Goal: Information Seeking & Learning: Understand process/instructions

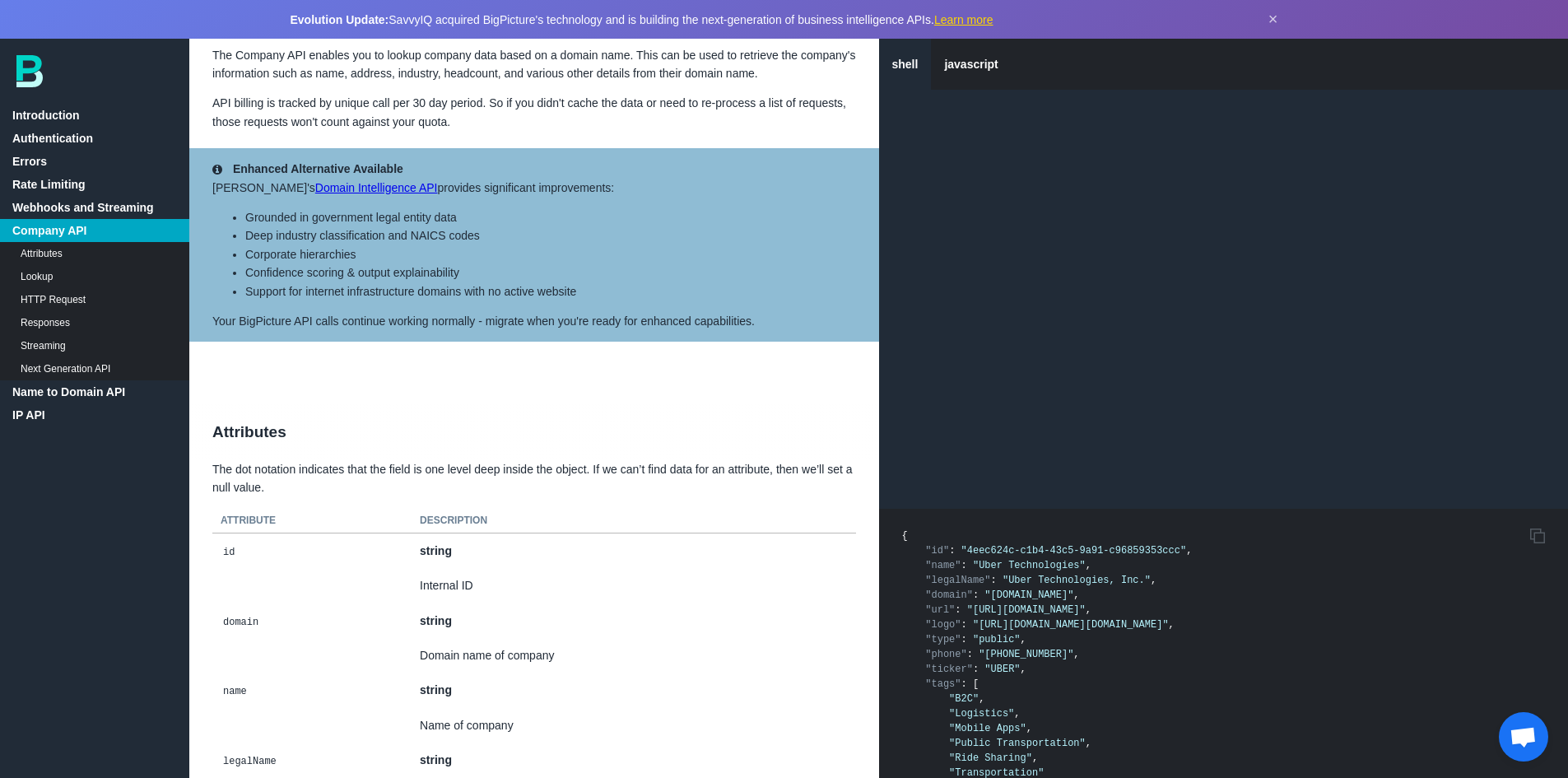
scroll to position [2794, 0]
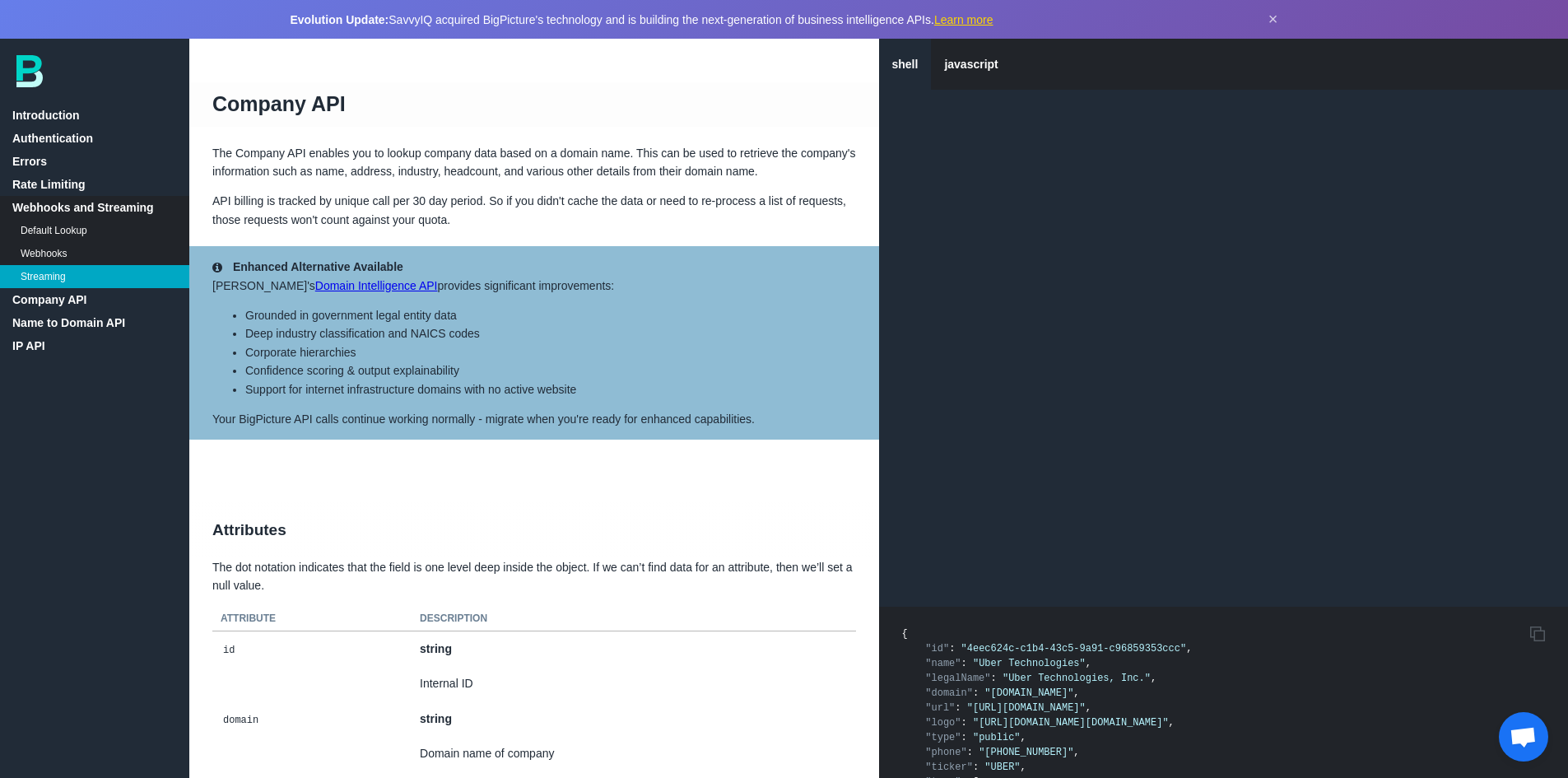
click at [123, 319] on link "Name to Domain API" at bounding box center [94, 323] width 189 height 23
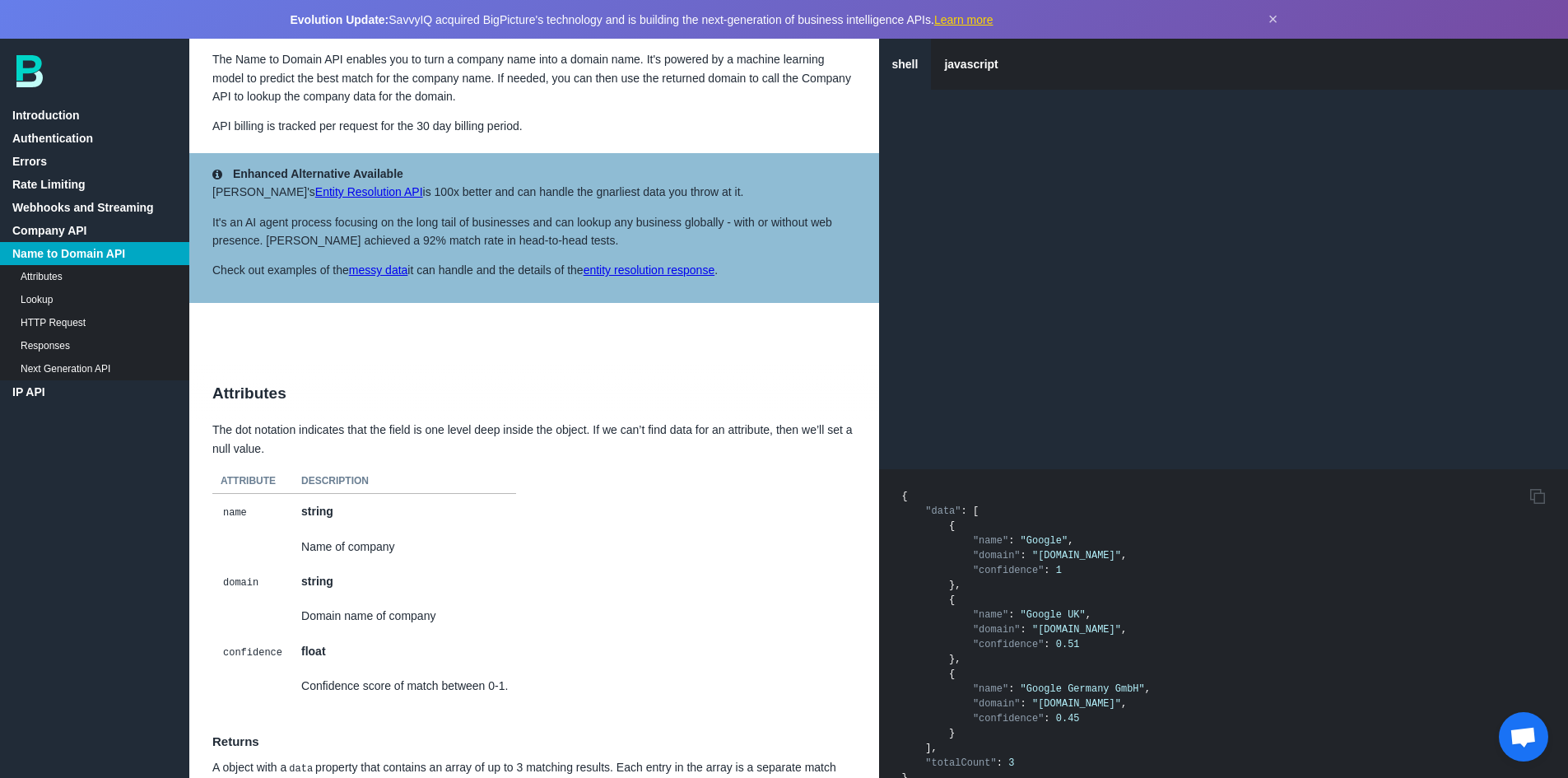
drag, startPoint x: 427, startPoint y: 572, endPoint x: 547, endPoint y: 572, distance: 120.0
click at [427, 564] on td "Name of company" at bounding box center [405, 547] width 223 height 35
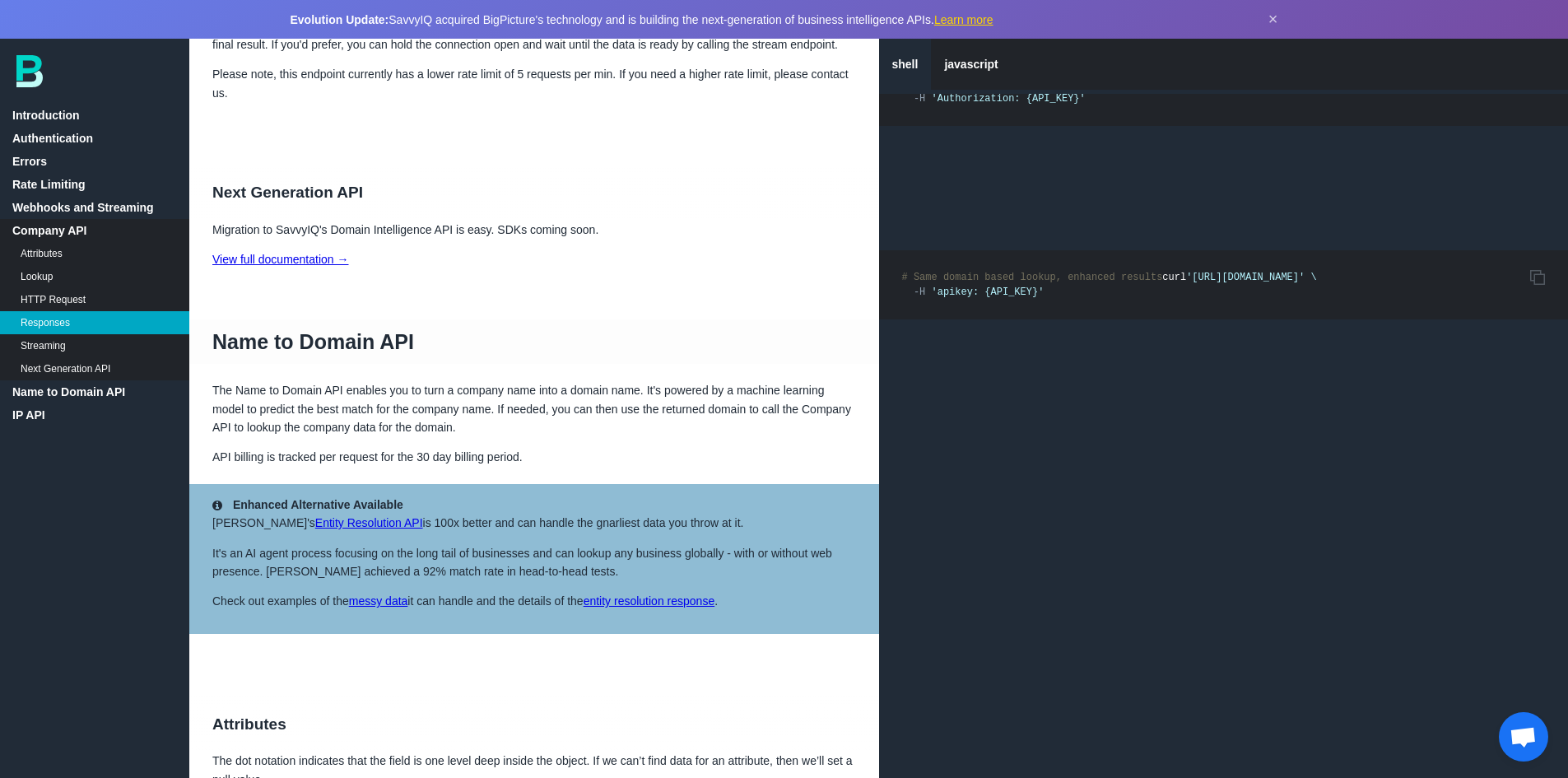
scroll to position [7994, 0]
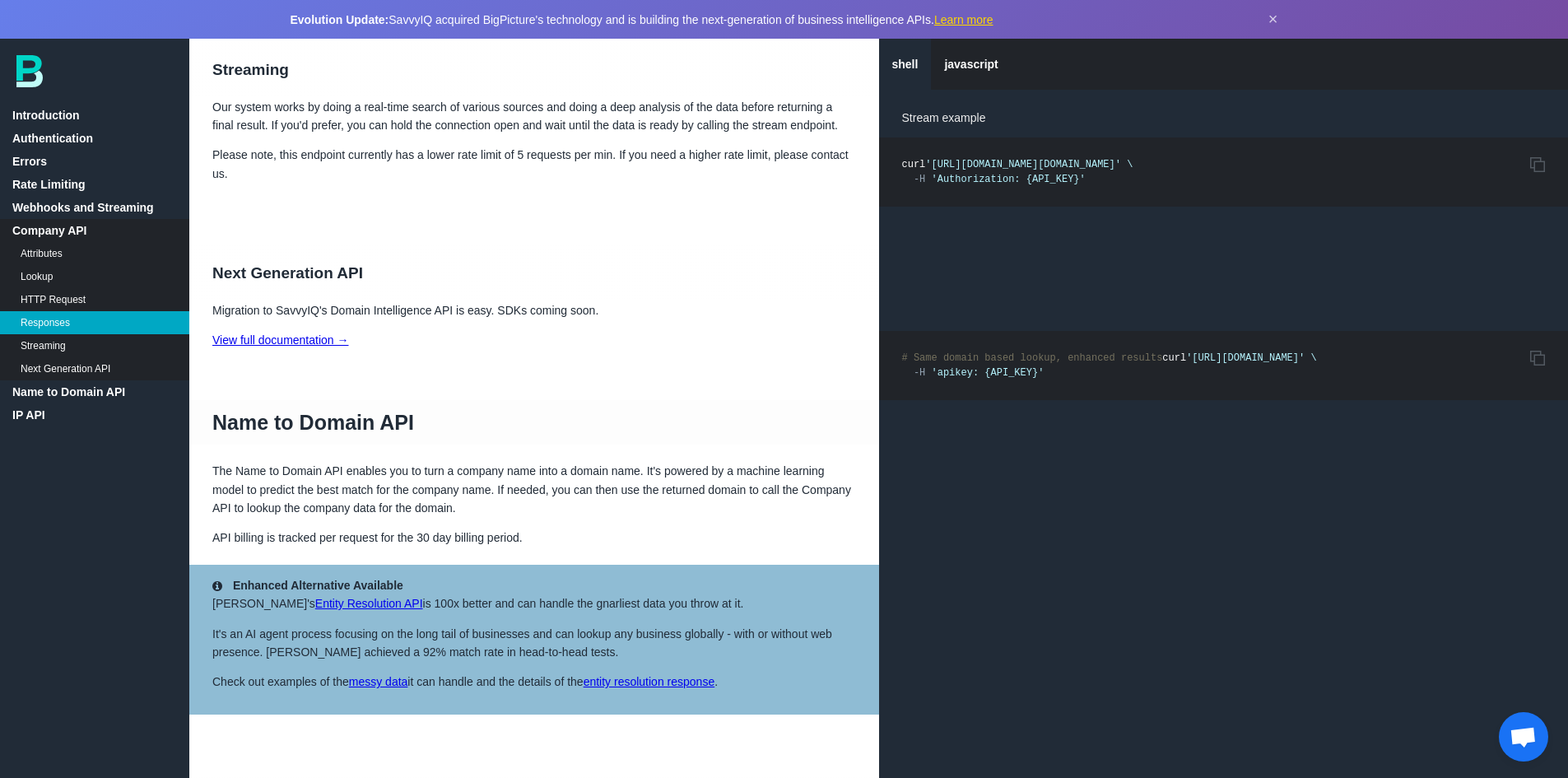
click at [79, 389] on link "Name to Domain API" at bounding box center [94, 392] width 189 height 23
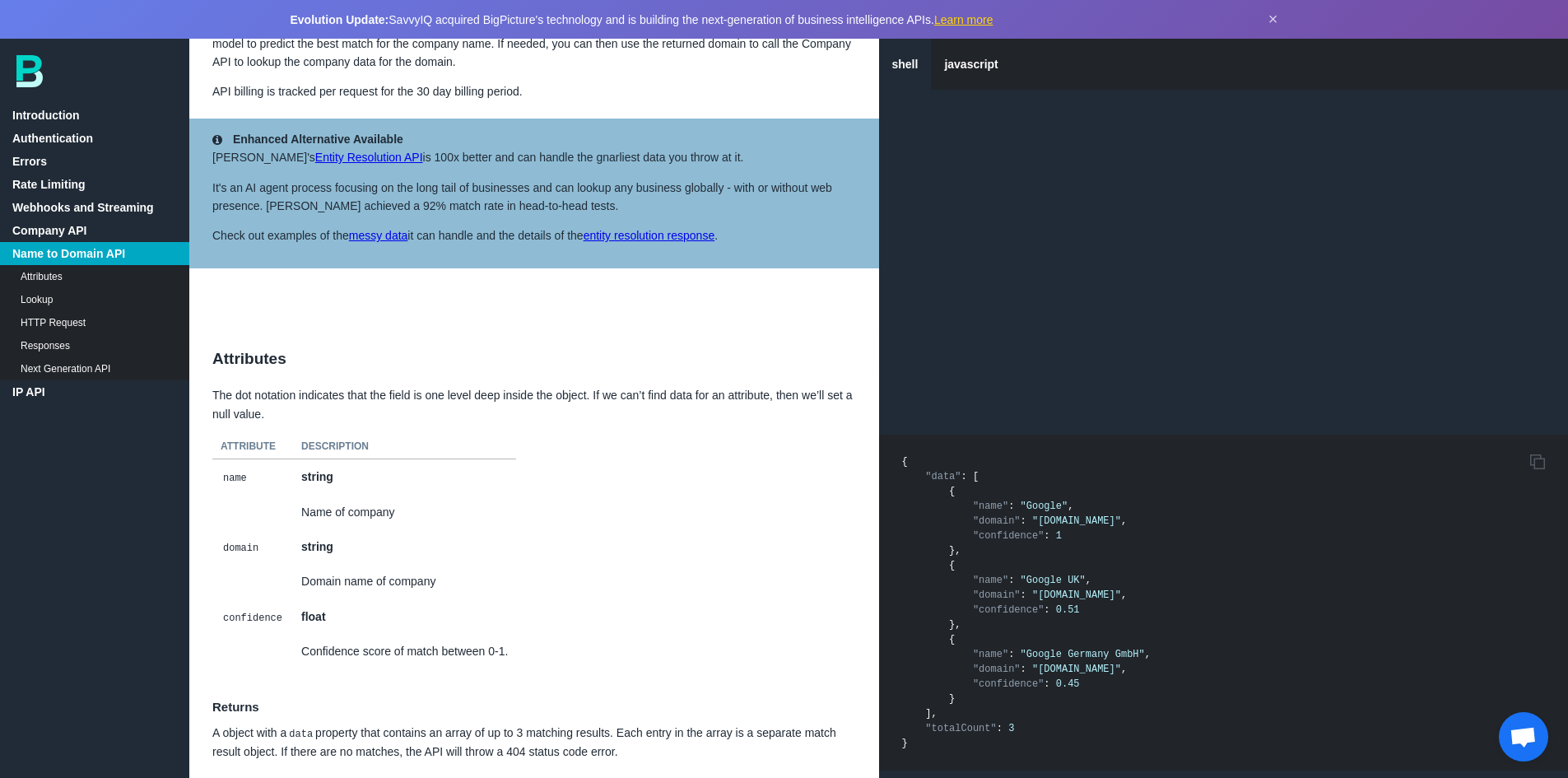
scroll to position [8652, 0]
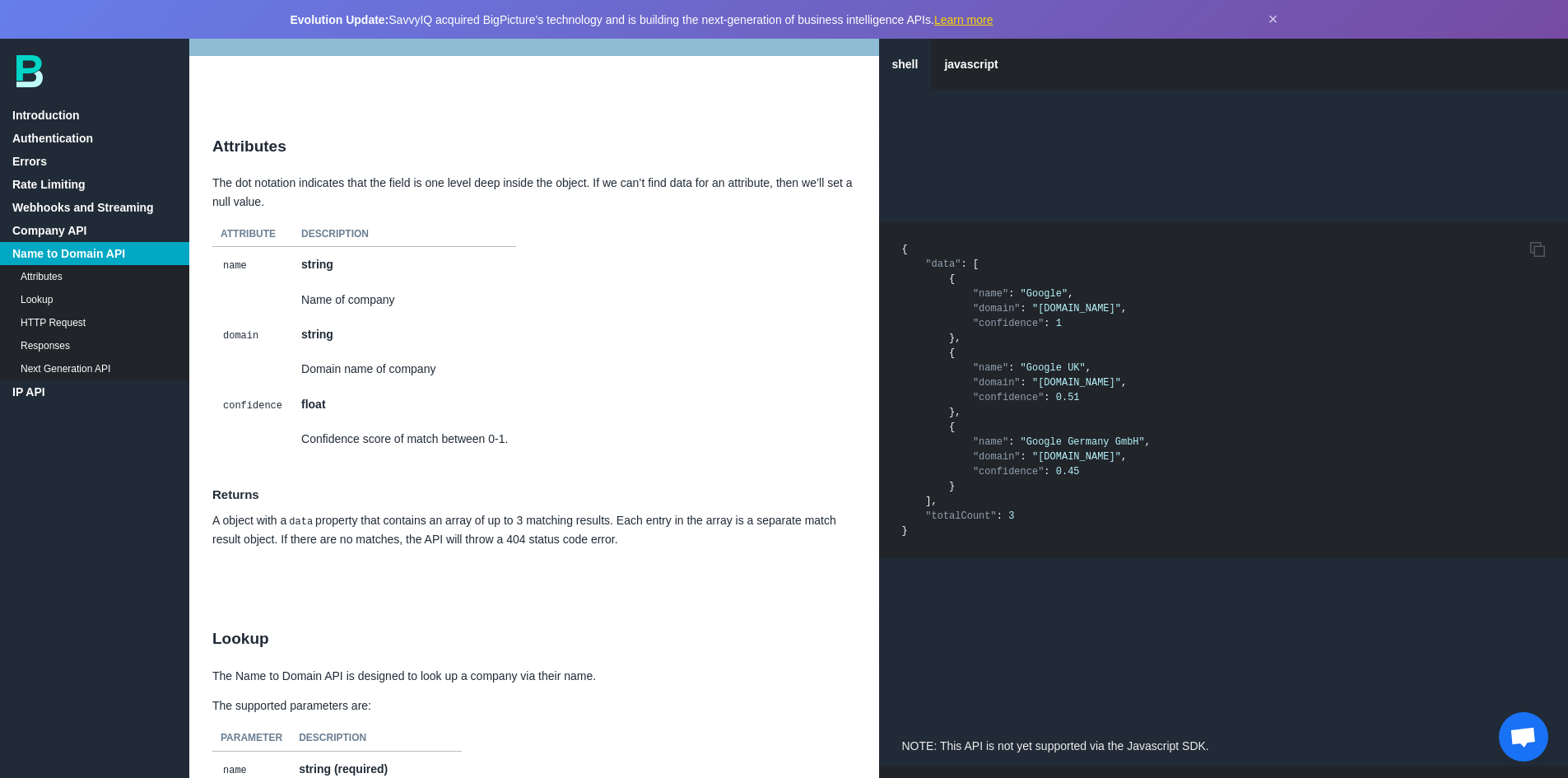
click at [1081, 492] on pre "Copy to Clipboard { "data" : [ { "name" : "Google" , "domain" : "[DOMAIN_NAME]"…" at bounding box center [1224, 390] width 690 height 336
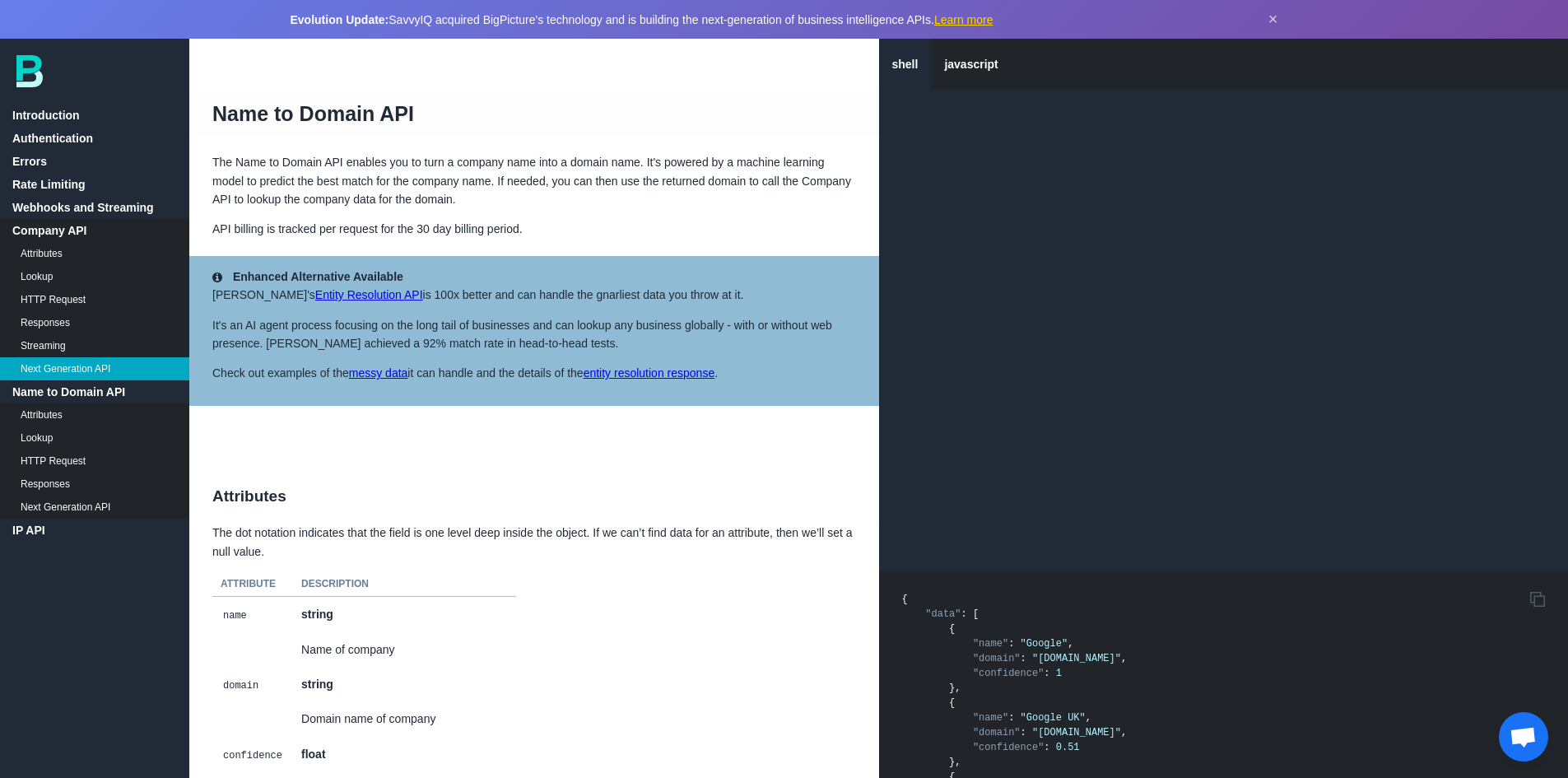
scroll to position [8159, 0]
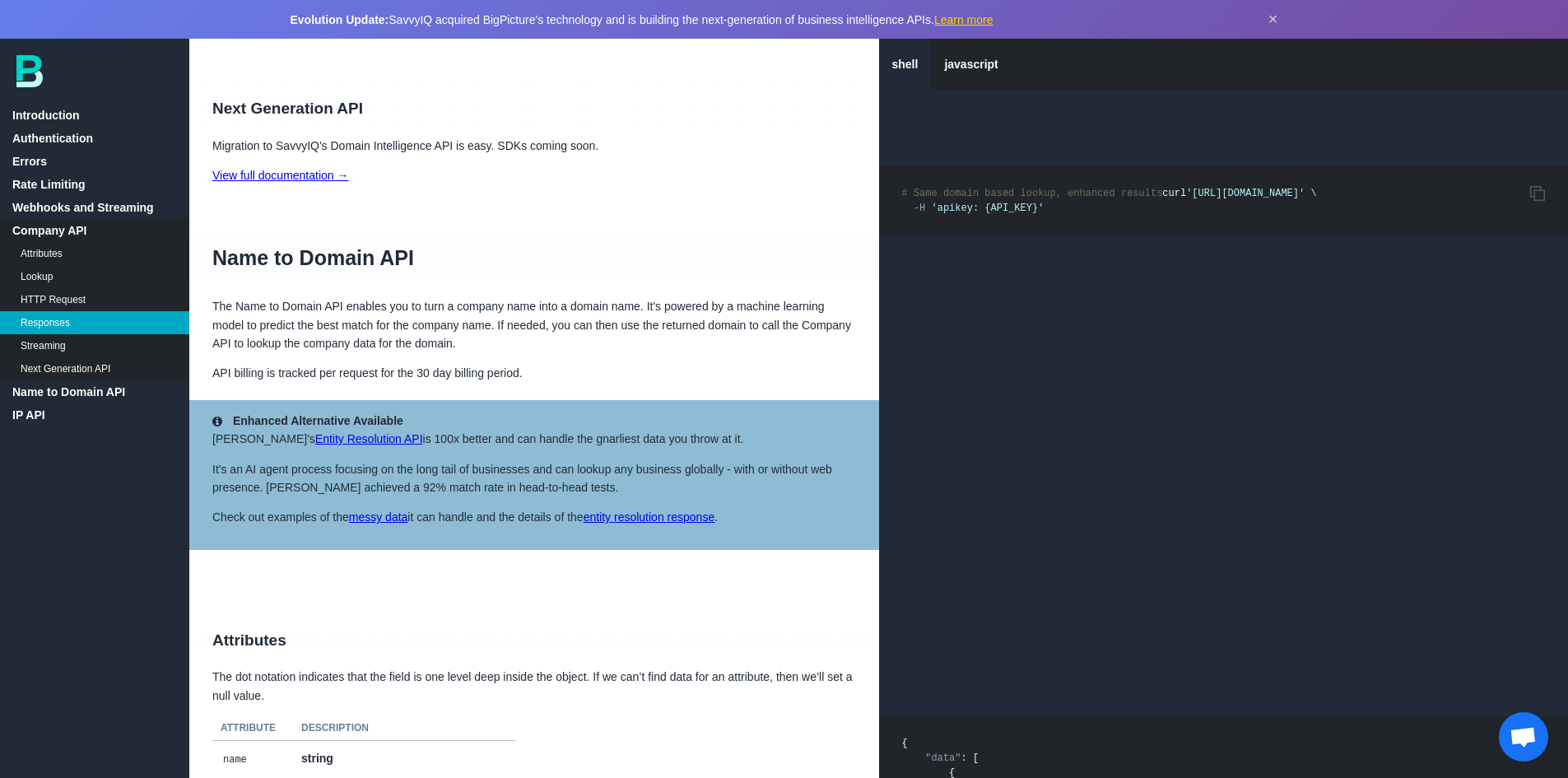
click at [1229, 199] on span "'[URL][DOMAIN_NAME]'" at bounding box center [1245, 194] width 119 height 12
click at [1108, 211] on pre "Copy to Clipboard # Same domain based lookup, enhanced results curl '[URL][DOMA…" at bounding box center [1224, 200] width 690 height 69
drag, startPoint x: 933, startPoint y: 200, endPoint x: 1273, endPoint y: 203, distance: 340.0
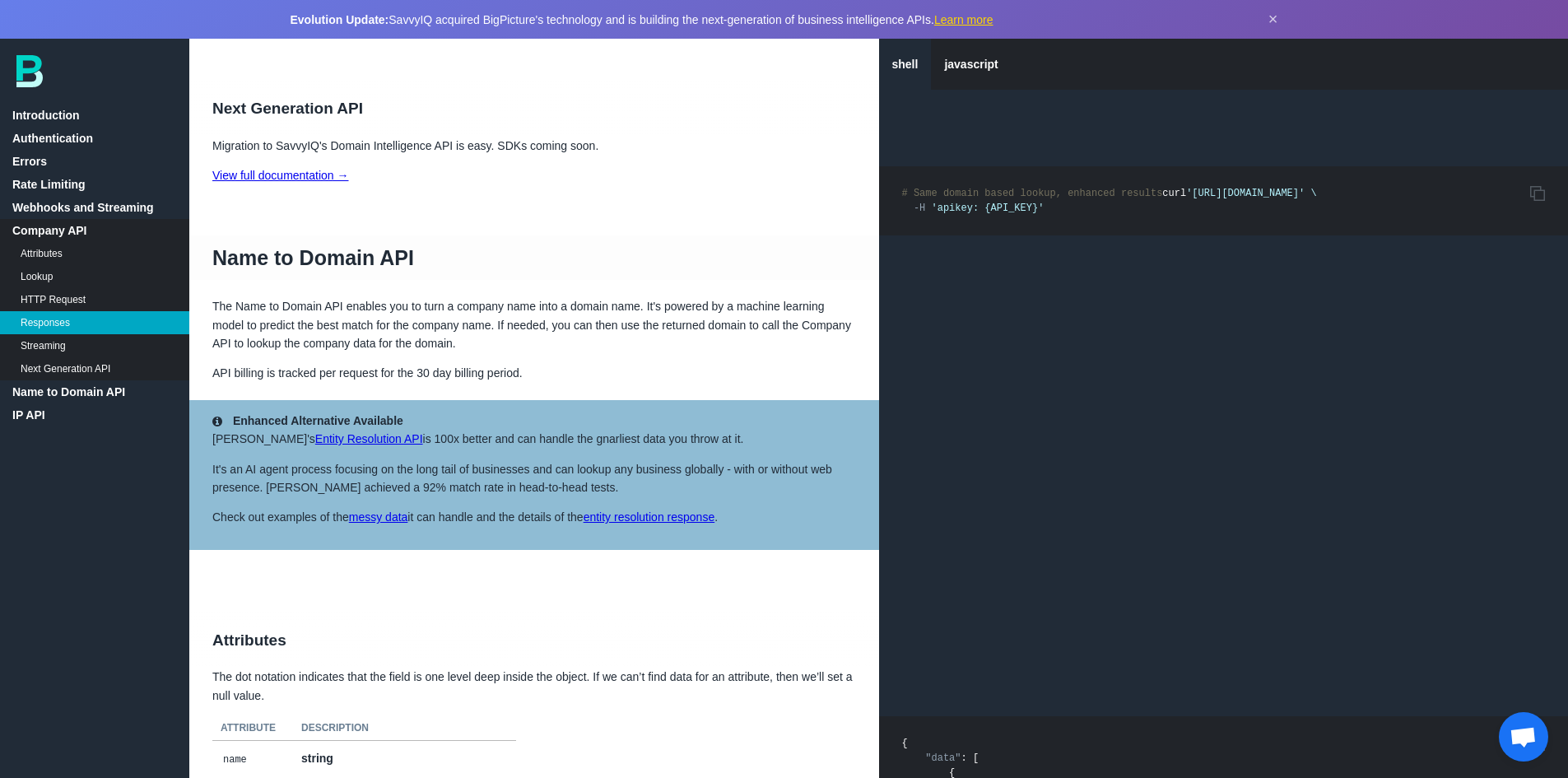
click at [1273, 199] on span "'[URL][DOMAIN_NAME]'" at bounding box center [1245, 194] width 119 height 12
copy span "[URL][DOMAIN_NAME]"
click at [244, 172] on link "View full documentation →" at bounding box center [280, 175] width 136 height 13
click at [63, 389] on link "Name to Domain API" at bounding box center [94, 392] width 189 height 23
click at [88, 391] on link "Name to Domain API" at bounding box center [94, 392] width 189 height 23
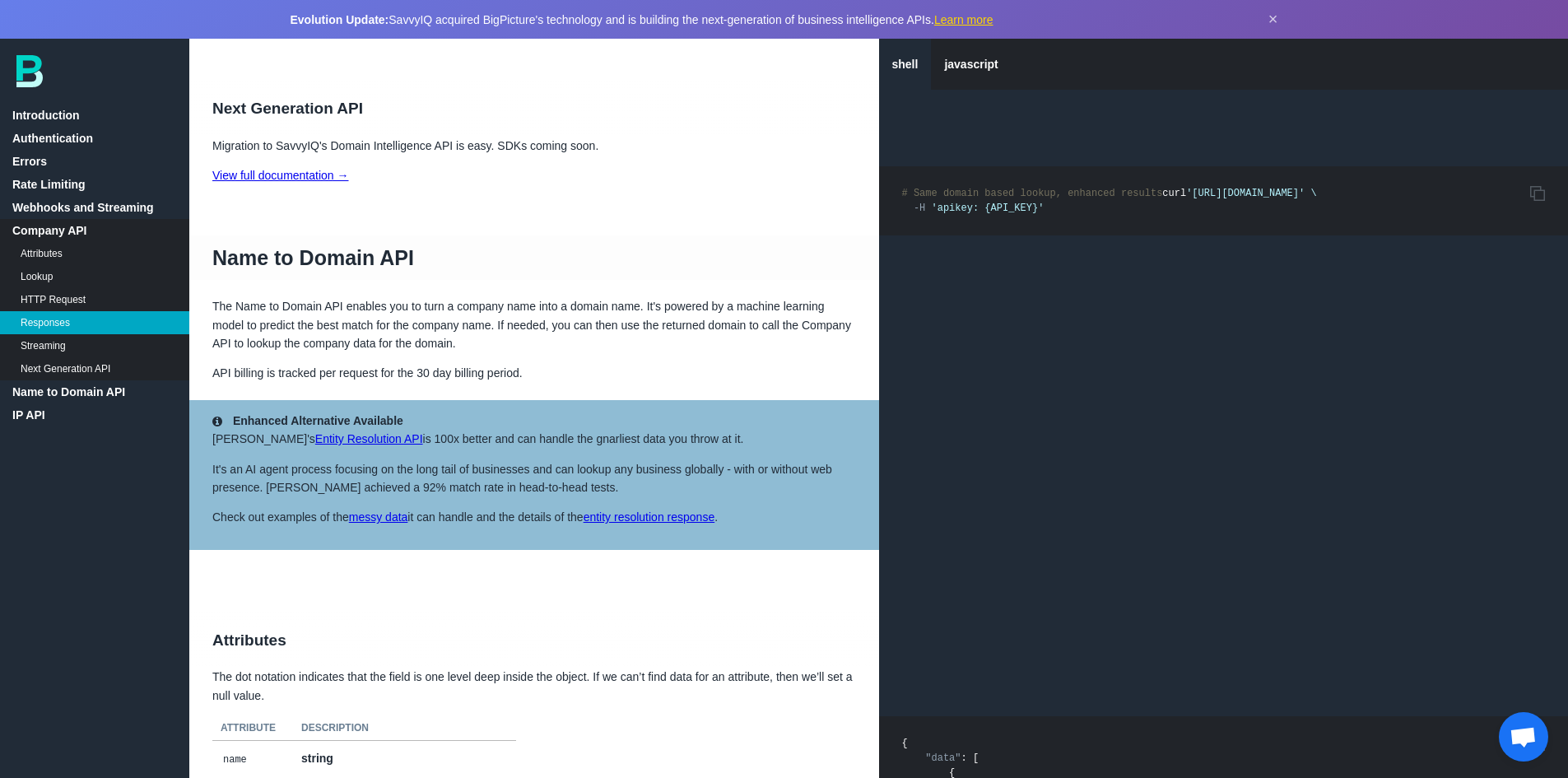
scroll to position [8406, 0]
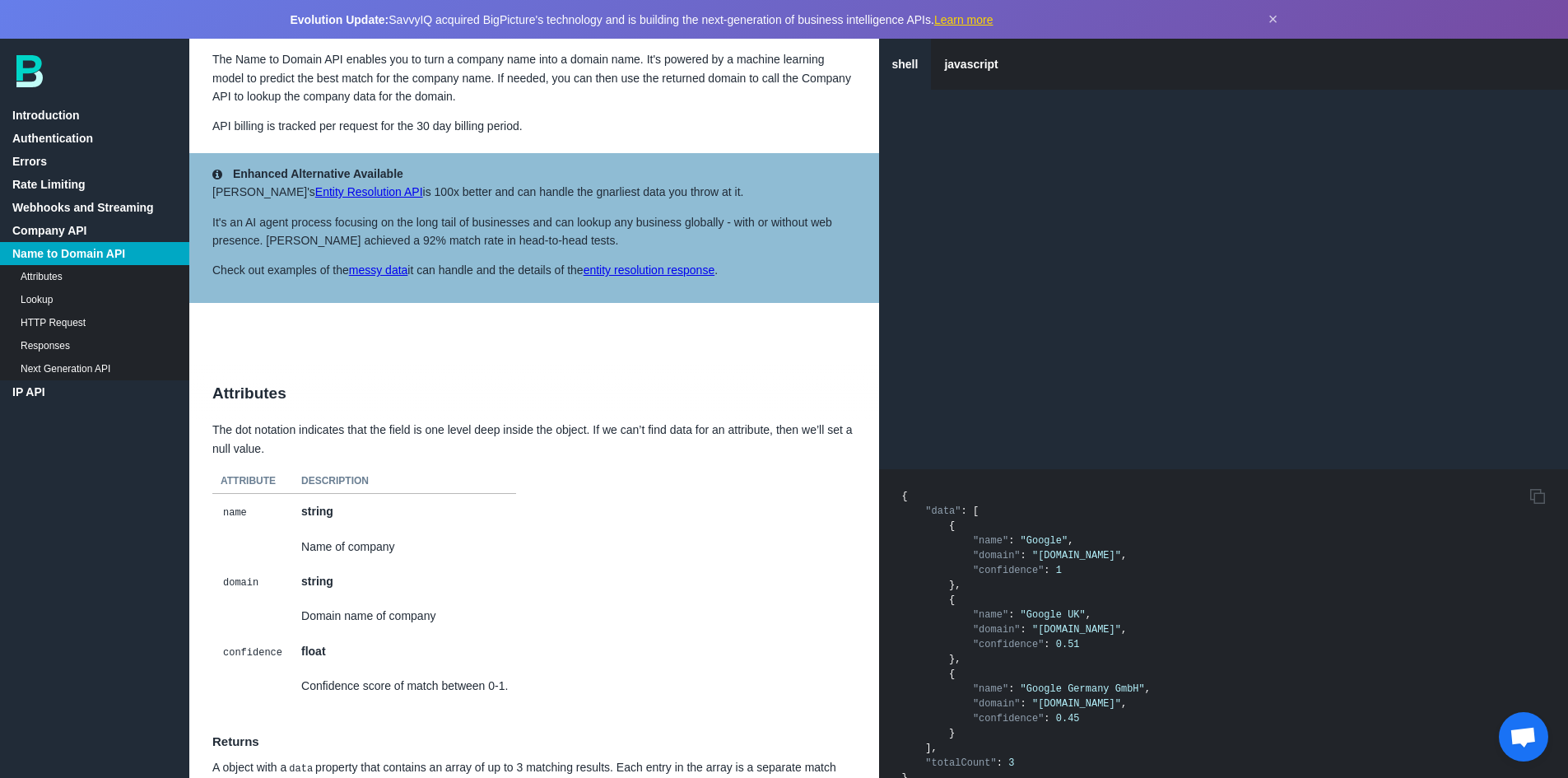
click at [1102, 560] on pre "Copy to Clipboard { "data" : [ { "name" : "Google" , "domain" : "[DOMAIN_NAME]"…" at bounding box center [1224, 637] width 690 height 336
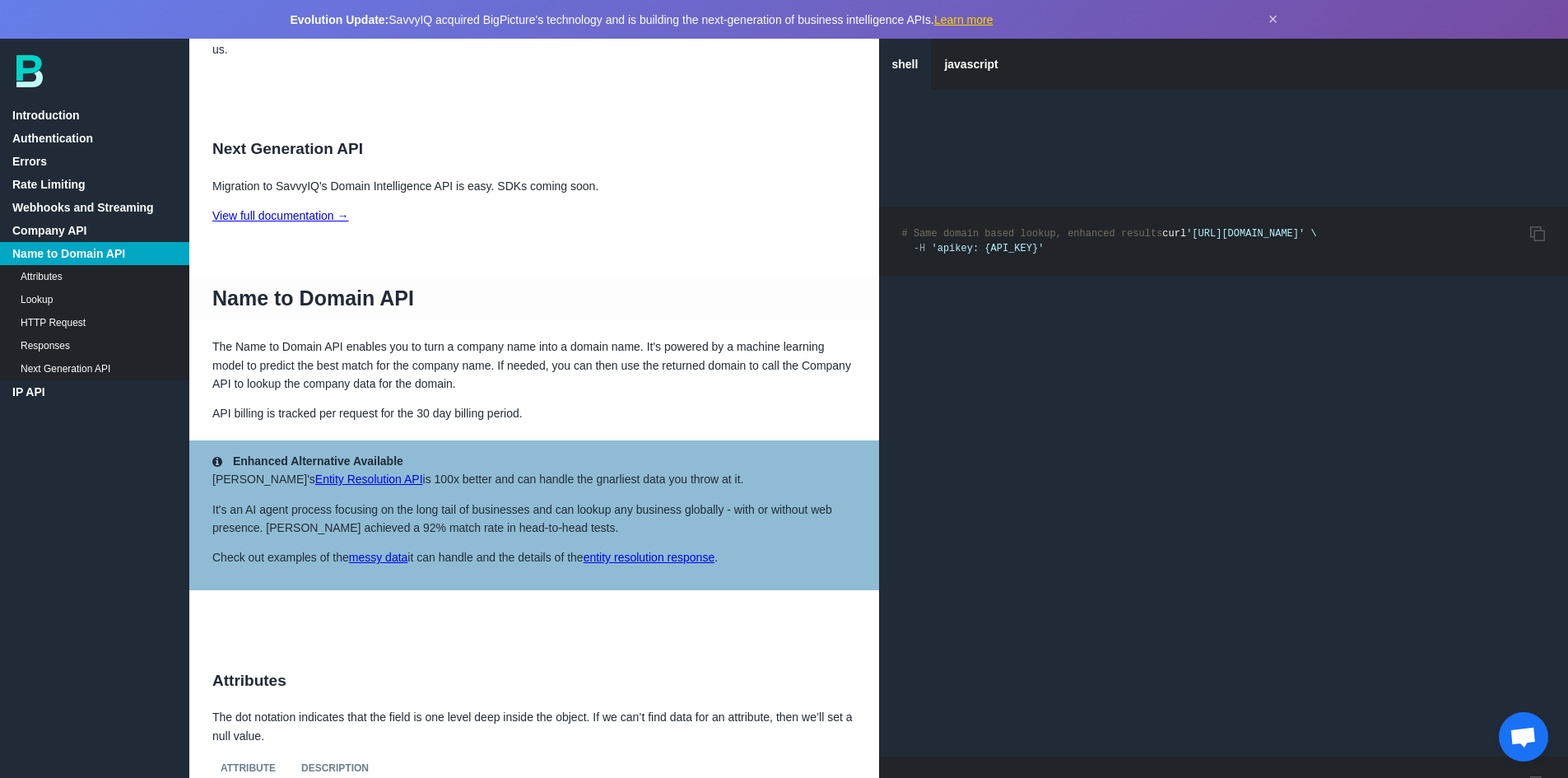
scroll to position [8076, 0]
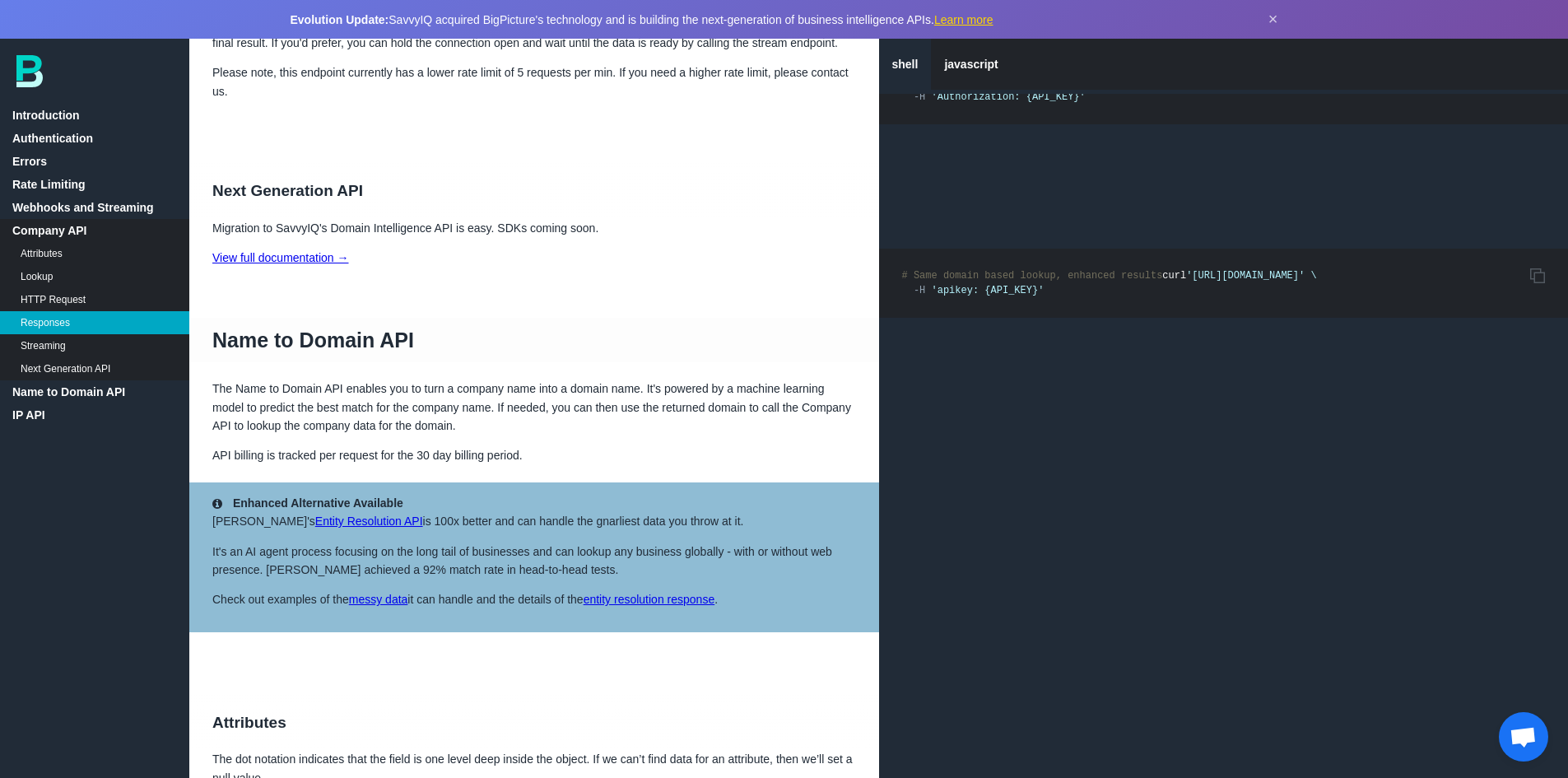
drag, startPoint x: 1273, startPoint y: 288, endPoint x: 986, endPoint y: 289, distance: 287.0
click at [1186, 281] on span "'[URL][DOMAIN_NAME]'" at bounding box center [1245, 276] width 119 height 12
click at [88, 397] on link "Name to Domain API" at bounding box center [94, 392] width 189 height 23
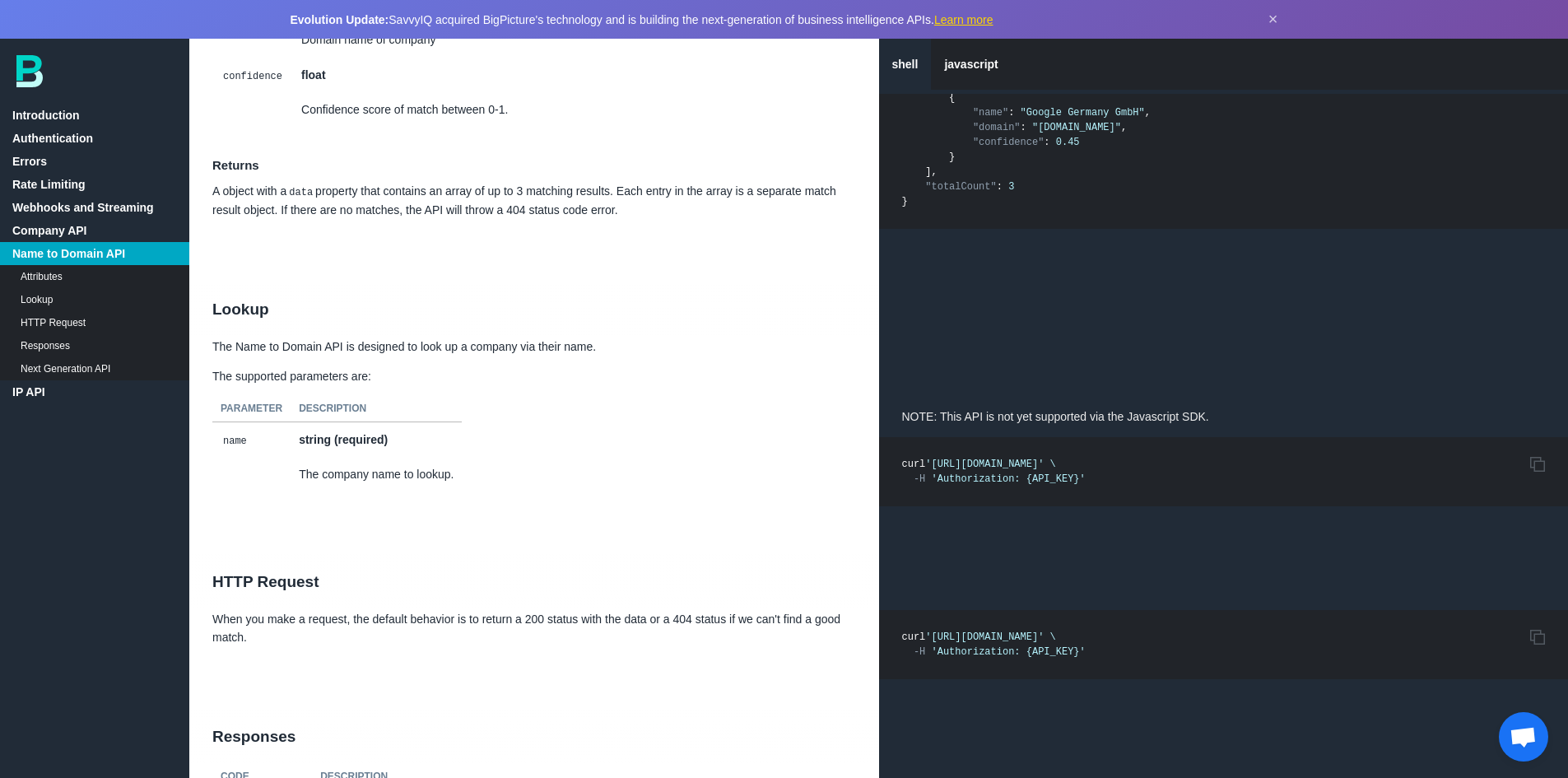
scroll to position [9064, 0]
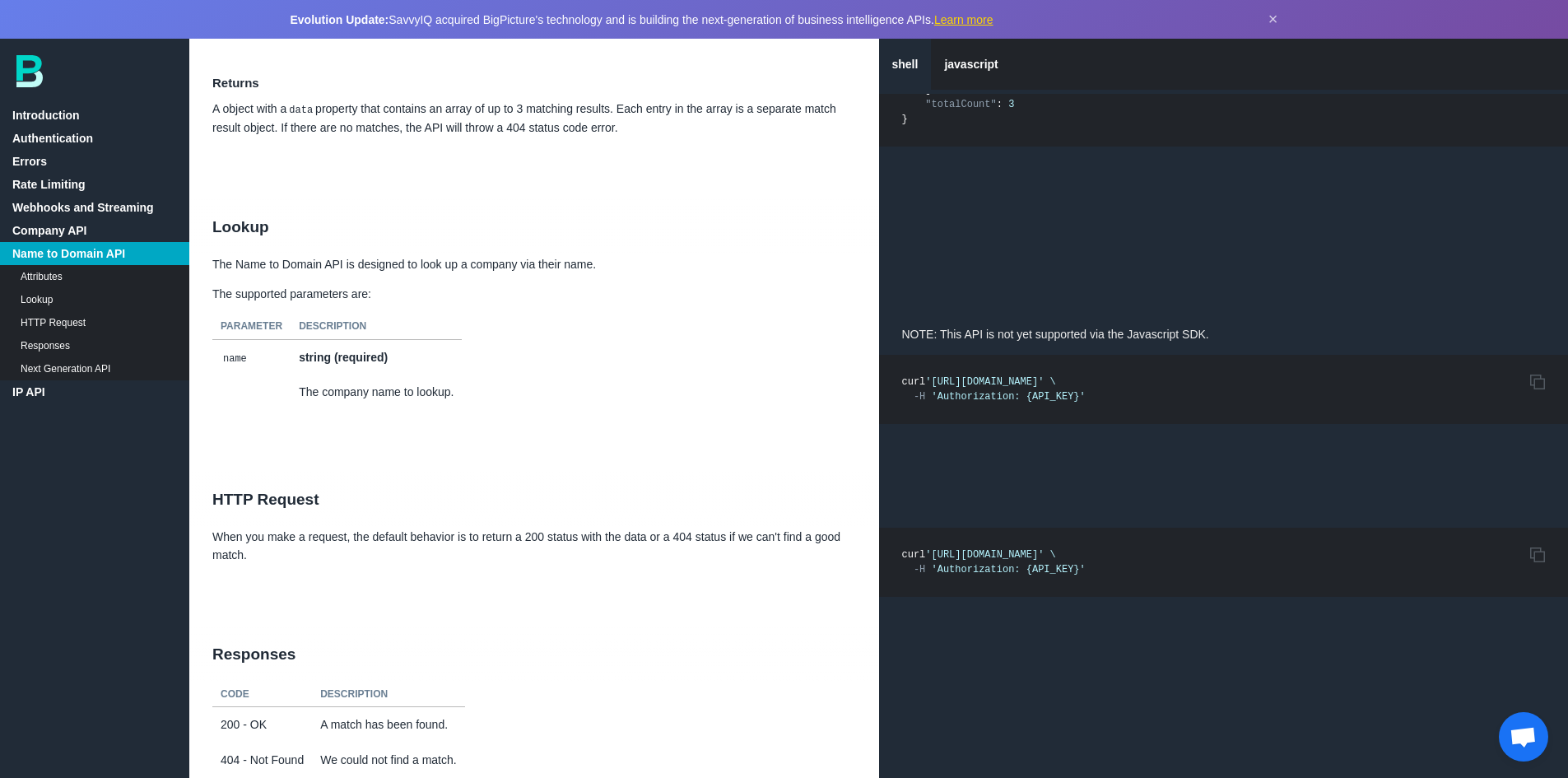
drag, startPoint x: 1267, startPoint y: 394, endPoint x: 935, endPoint y: 393, distance: 332.0
click at [935, 388] on span "'[URL][DOMAIN_NAME]'" at bounding box center [984, 382] width 119 height 12
copy span "[URL][DOMAIN_NAME]"
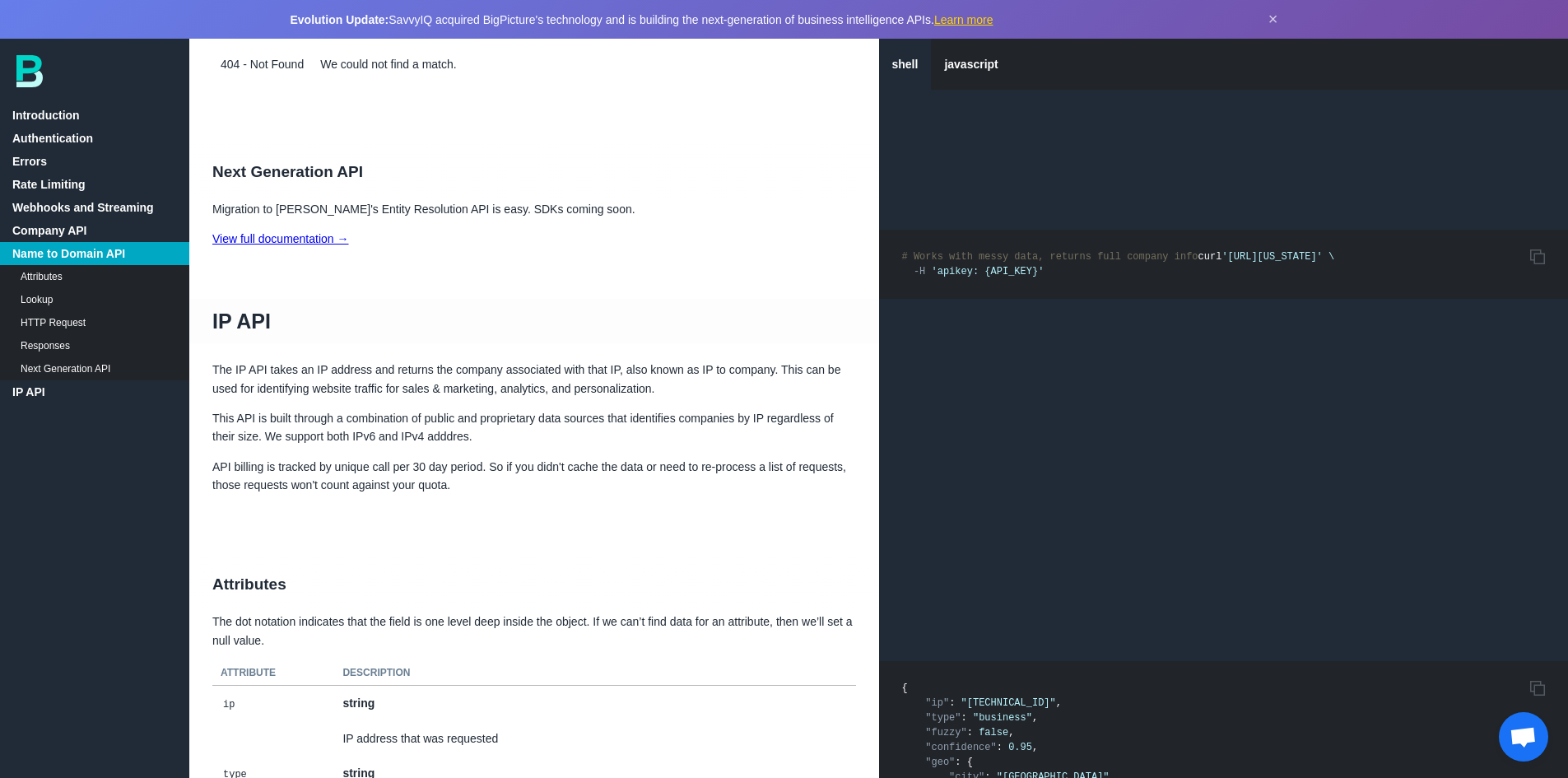
scroll to position [9805, 0]
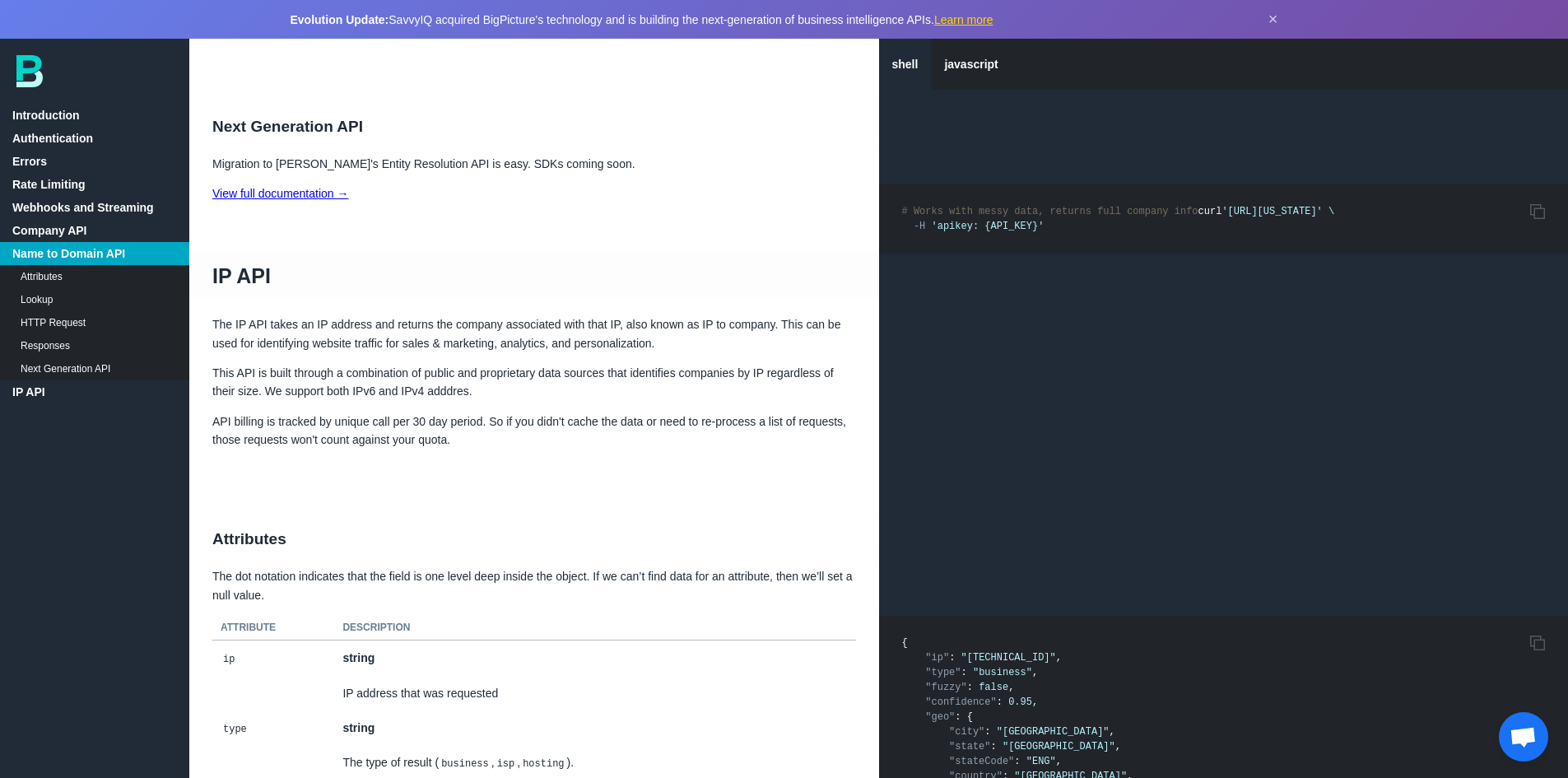
drag, startPoint x: 1273, startPoint y: 238, endPoint x: 934, endPoint y: 240, distance: 339.0
click at [1221, 218] on span "'[URL][US_STATE]'" at bounding box center [1271, 211] width 100 height 12
copy span "[URL]"
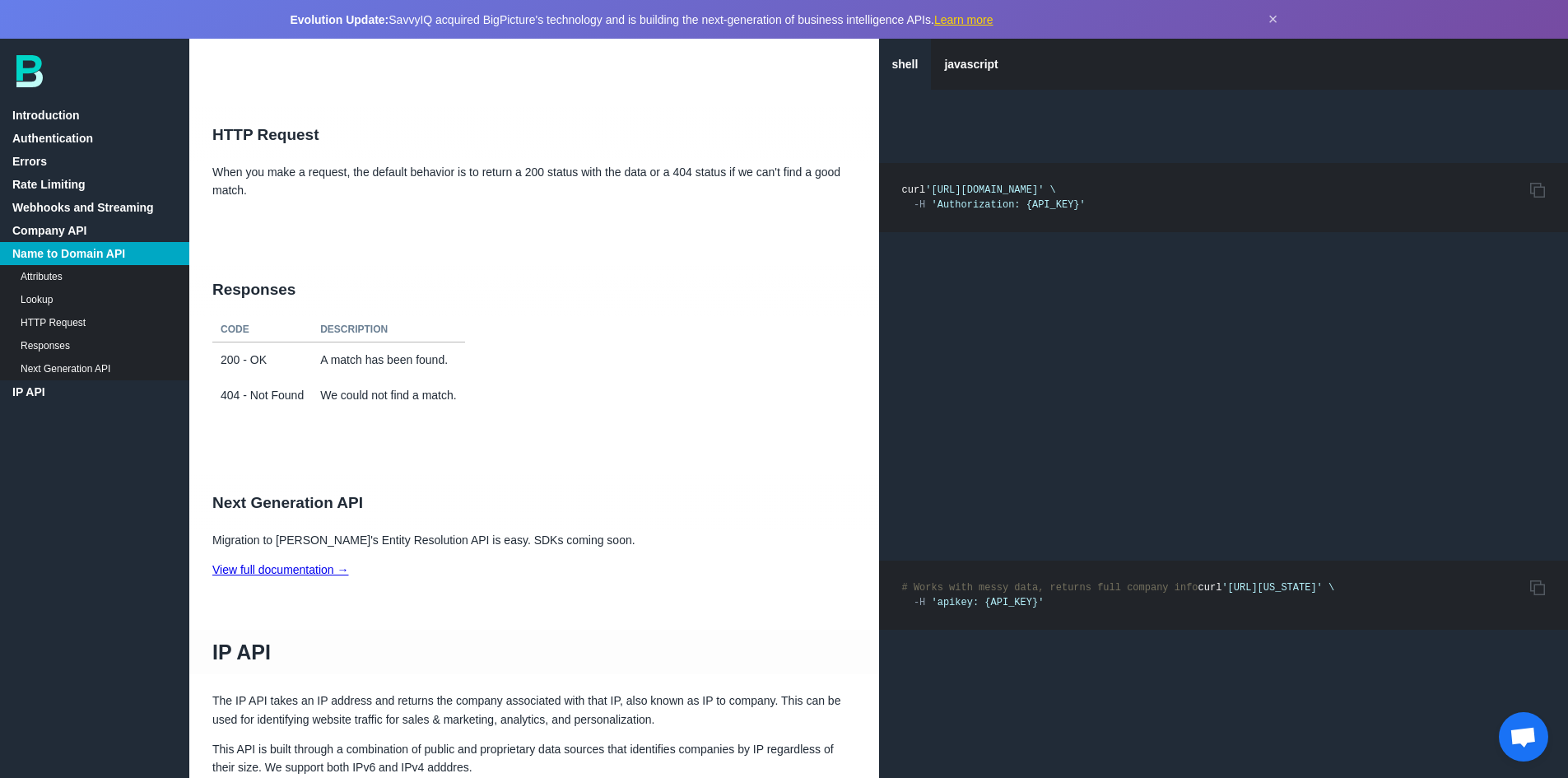
scroll to position [9393, 0]
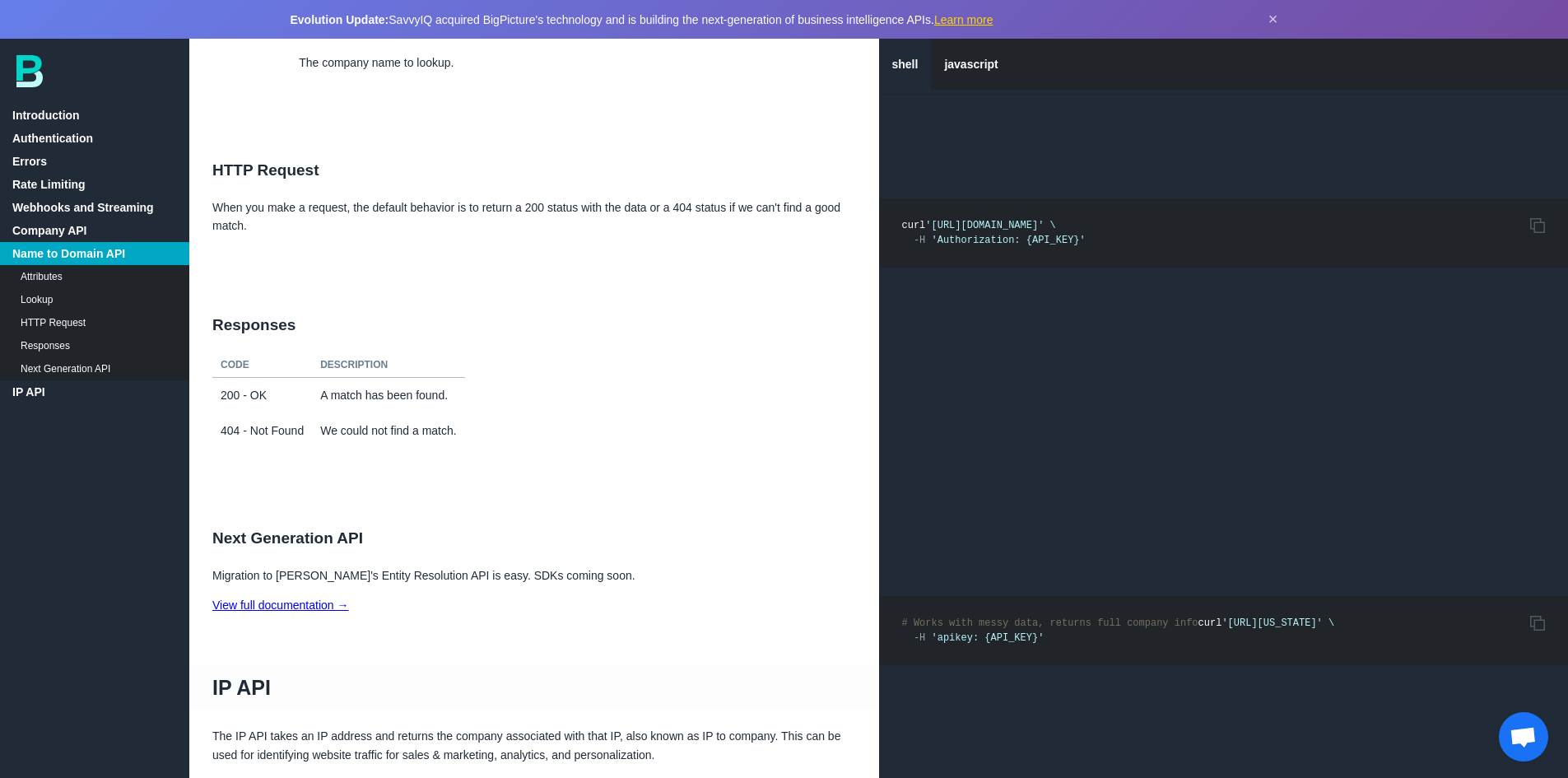
drag, startPoint x: 936, startPoint y: 240, endPoint x: 1277, endPoint y: 235, distance: 341.0
click at [1086, 235] on code "curl '[URL][DOMAIN_NAME]' \ -H 'Authorization: {API_KEY}'" at bounding box center [994, 232] width 183 height 27
copy span "'[URL][DOMAIN_NAME]'"
click at [1067, 267] on pre "Copy to Clipboard curl '[URL][DOMAIN_NAME]' \ -H 'Authorization: {API_KEY}'" at bounding box center [1224, 232] width 690 height 69
click at [969, 246] on span "'Authorization: {API_KEY}'" at bounding box center [1008, 241] width 154 height 12
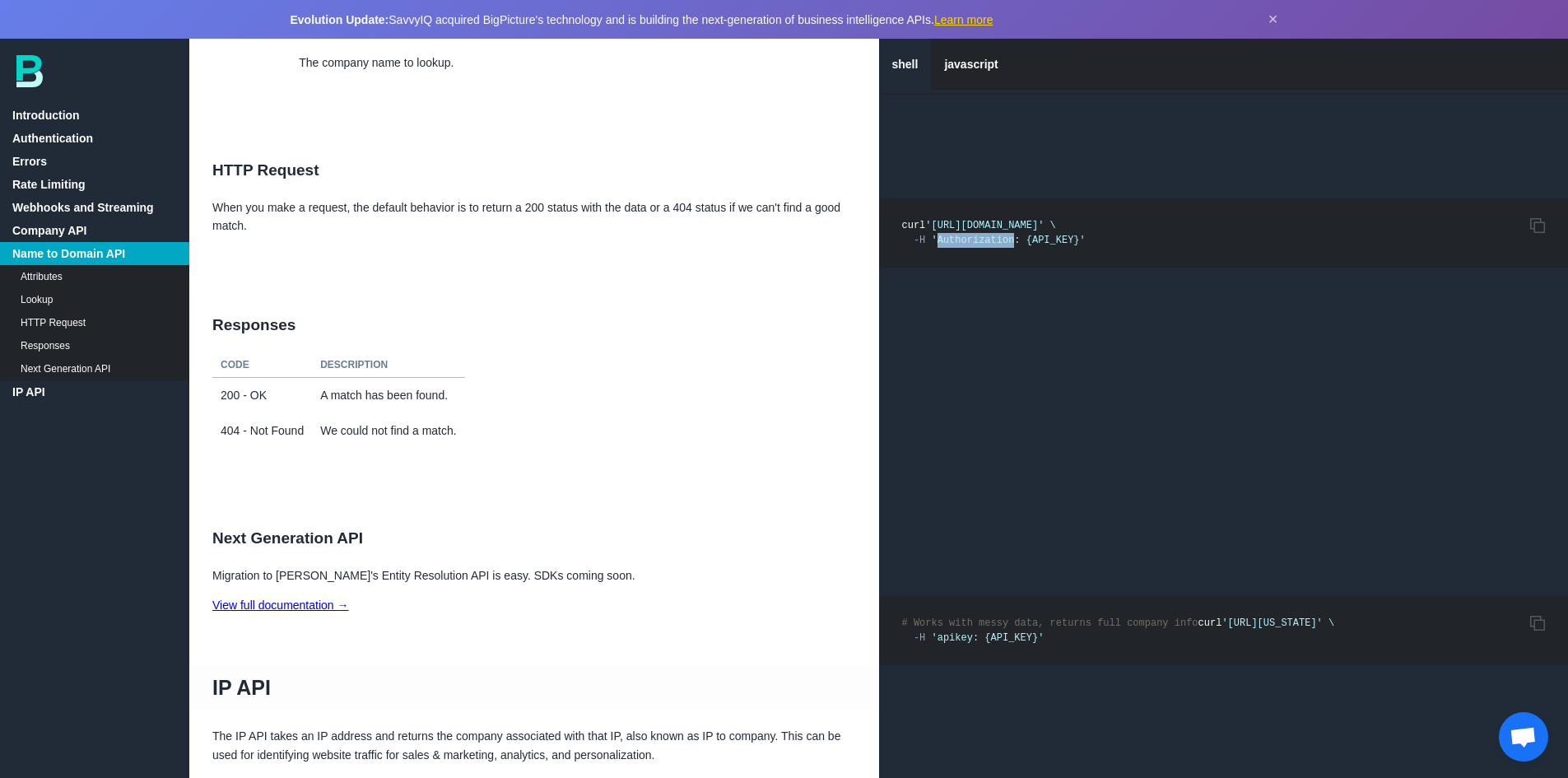
click at [969, 246] on span "'Authorization: {API_KEY}'" at bounding box center [1008, 241] width 154 height 12
copy span "Authorization"
click at [966, 246] on span "'Authorization: {API_KEY}'" at bounding box center [1008, 241] width 154 height 12
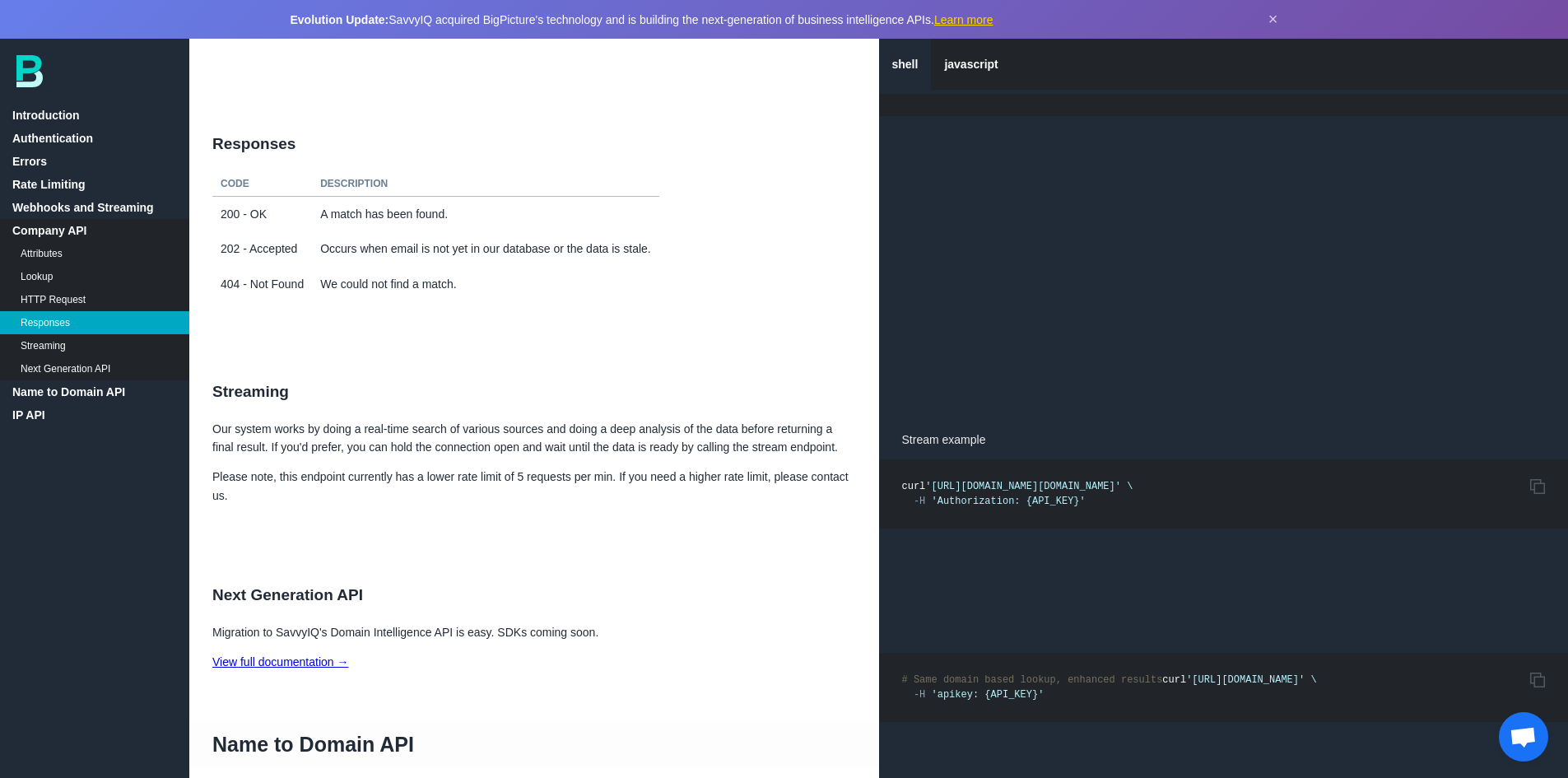
scroll to position [7665, 0]
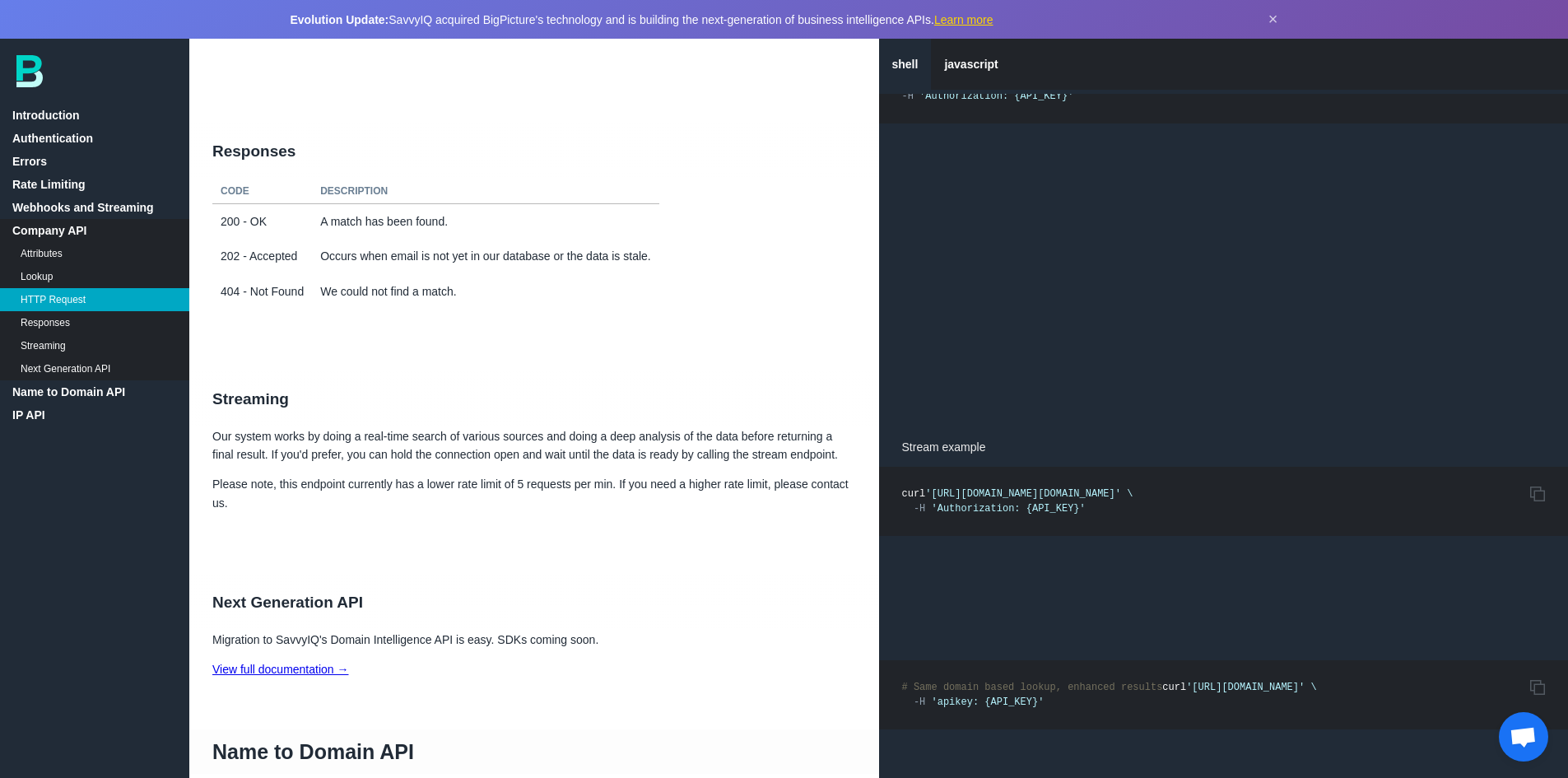
drag, startPoint x: 1341, startPoint y: 491, endPoint x: 932, endPoint y: 491, distance: 409.0
click at [932, 491] on span "'[URL][DOMAIN_NAME][DOMAIN_NAME]'" at bounding box center [1023, 494] width 196 height 12
copy span "[URL][DOMAIN_NAME][DOMAIN_NAME]"
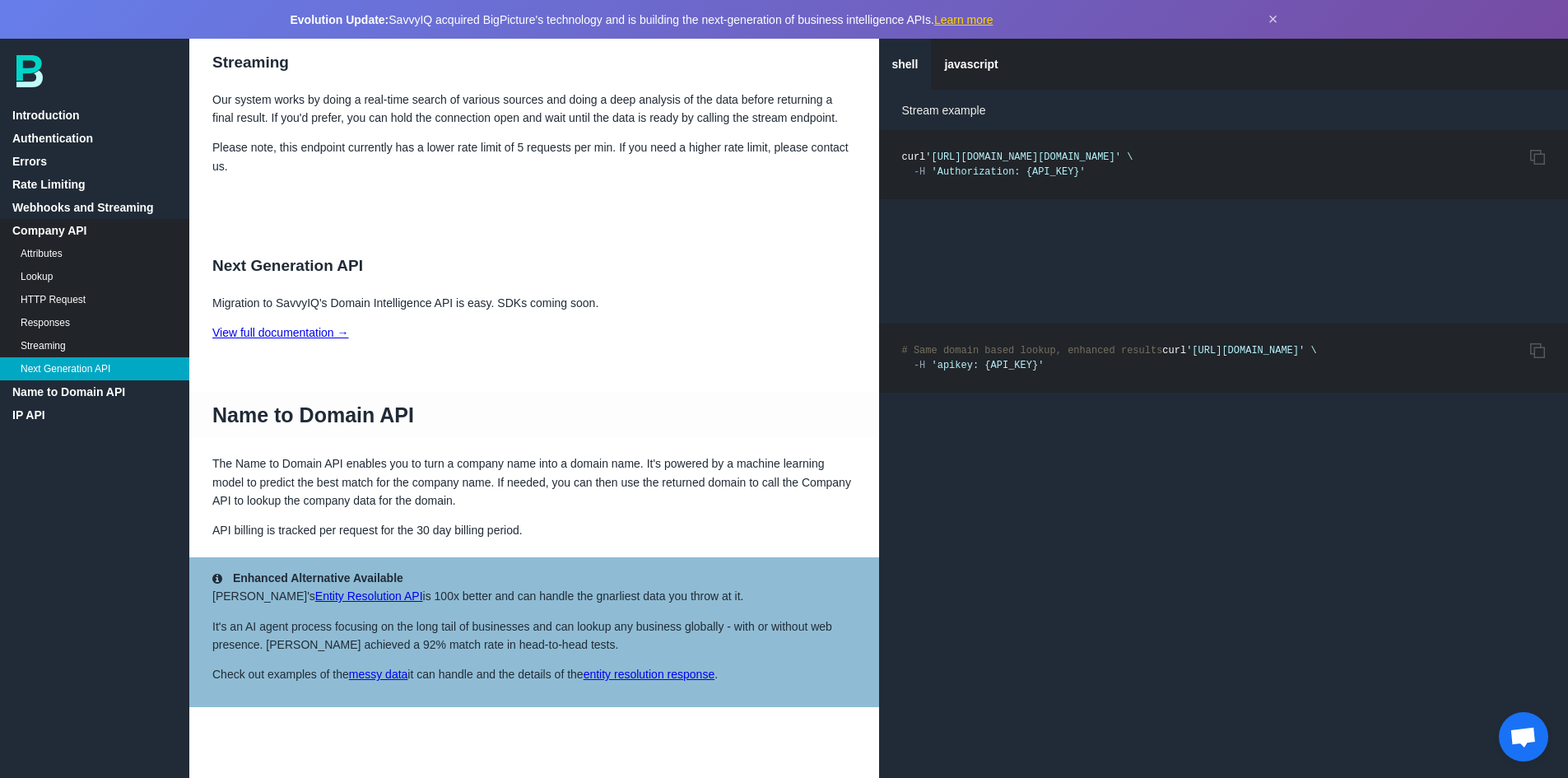
scroll to position [7994, 0]
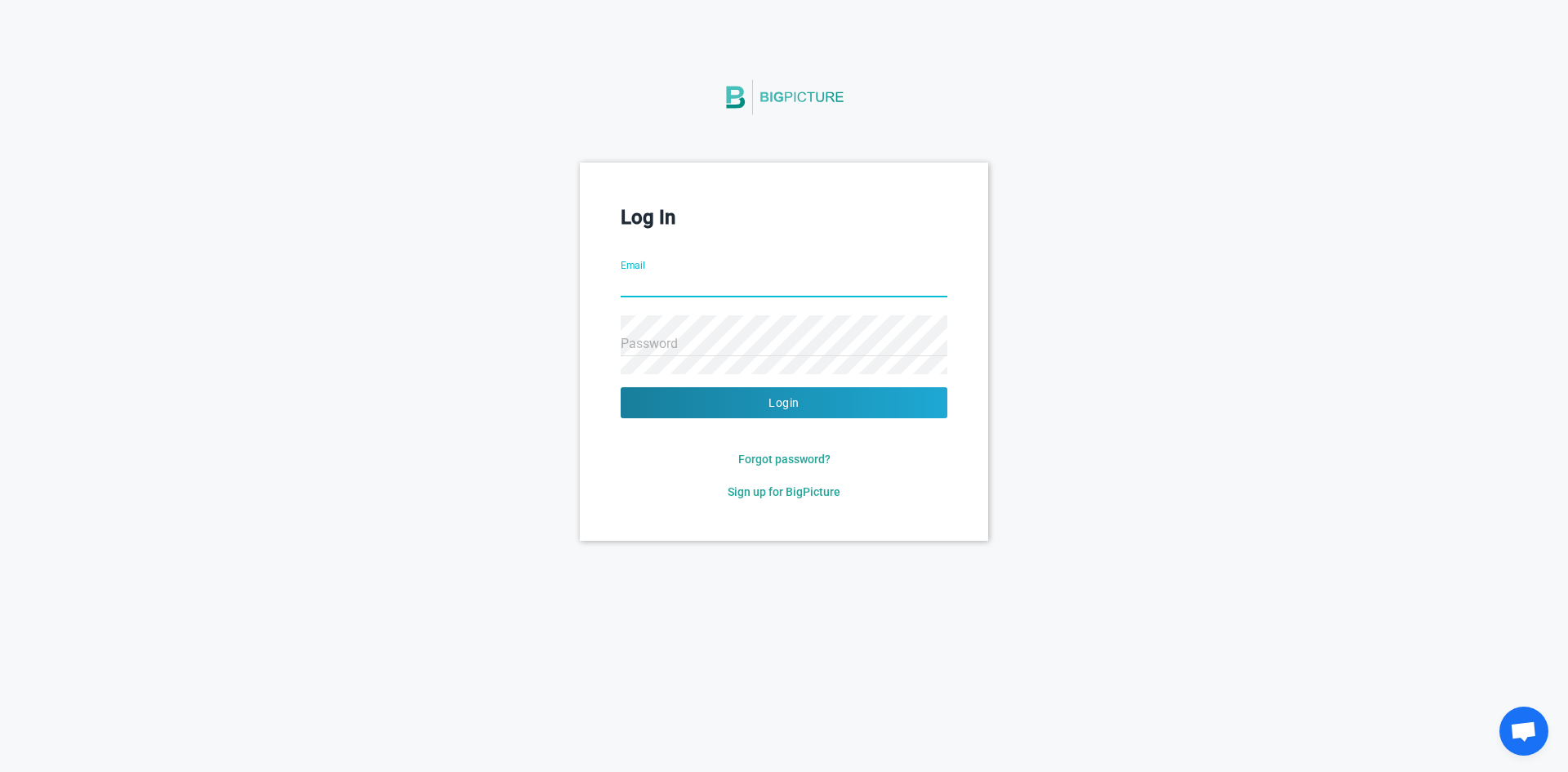
type input "[EMAIL_ADDRESS][PERSON_NAME][PERSON_NAME][DOMAIN_NAME]"
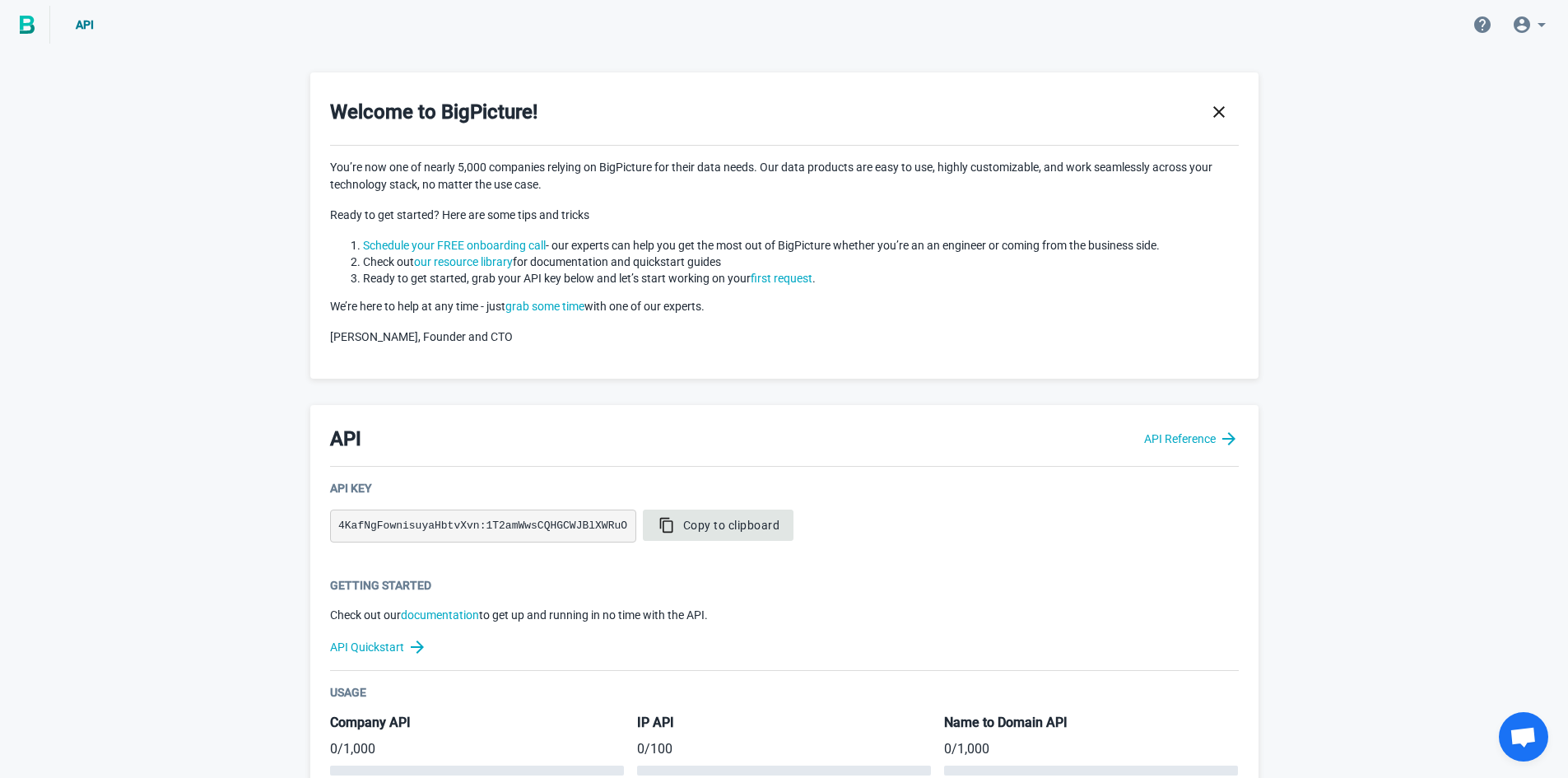
click at [682, 535] on button "Copy to clipboard" at bounding box center [718, 525] width 151 height 31
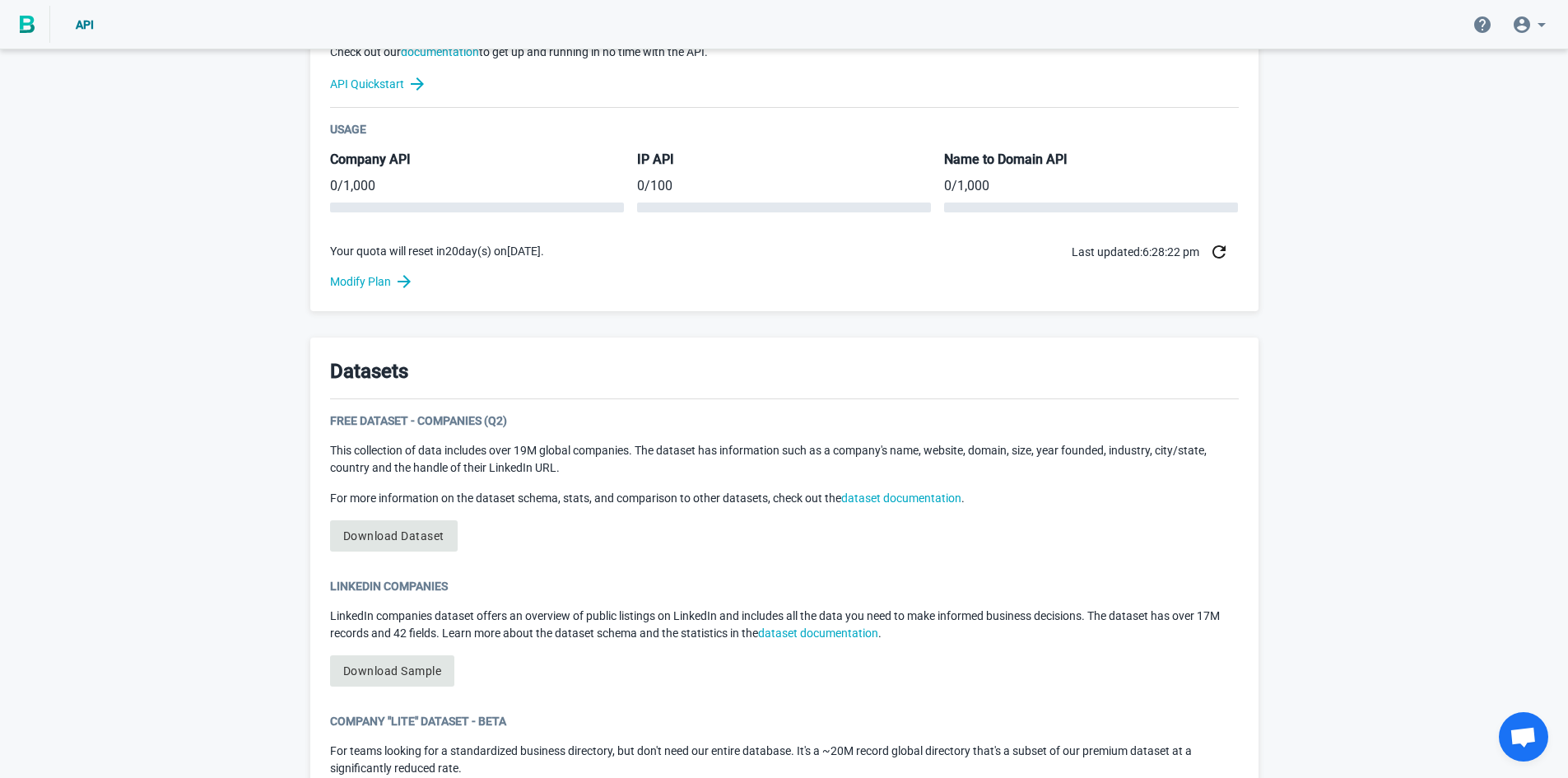
scroll to position [461, 0]
